Goal: Transaction & Acquisition: Book appointment/travel/reservation

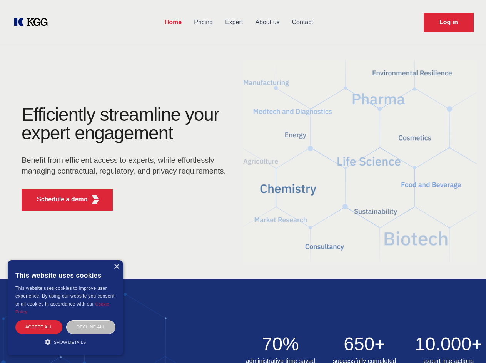
click at [243, 181] on div "Efficiently streamline your expert engagement Benefit from efficient access to …" at bounding box center [126, 160] width 234 height 111
click at [58, 199] on p "Schedule a demo" at bounding box center [62, 199] width 51 height 9
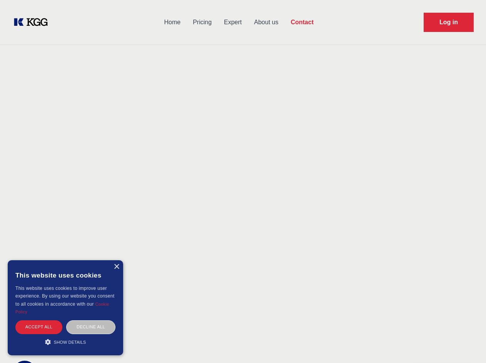
click at [116, 266] on div "× This website uses cookies This website uses cookies to improve user experienc…" at bounding box center [65, 307] width 115 height 95
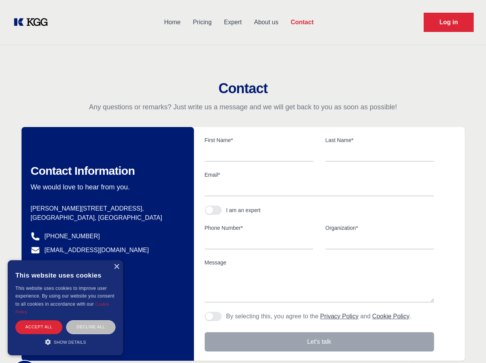
click at [39, 326] on div "Accept all" at bounding box center [38, 326] width 47 height 13
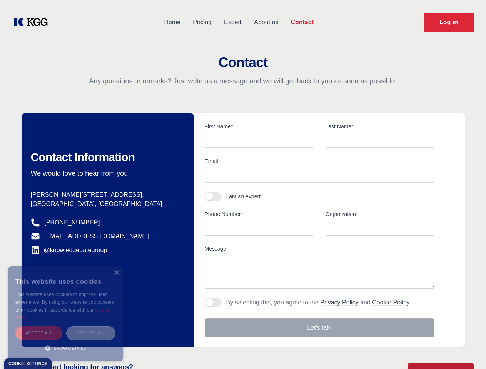
click at [91, 326] on div "Decline all" at bounding box center [90, 332] width 49 height 13
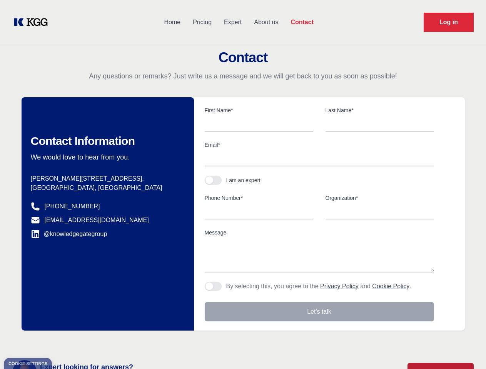
click at [65, 341] on main "Contact Any questions or remarks? Just write us a message and we will get back …" at bounding box center [243, 200] width 486 height 400
